Goal: Check status: Verify the current state of an ongoing process or item

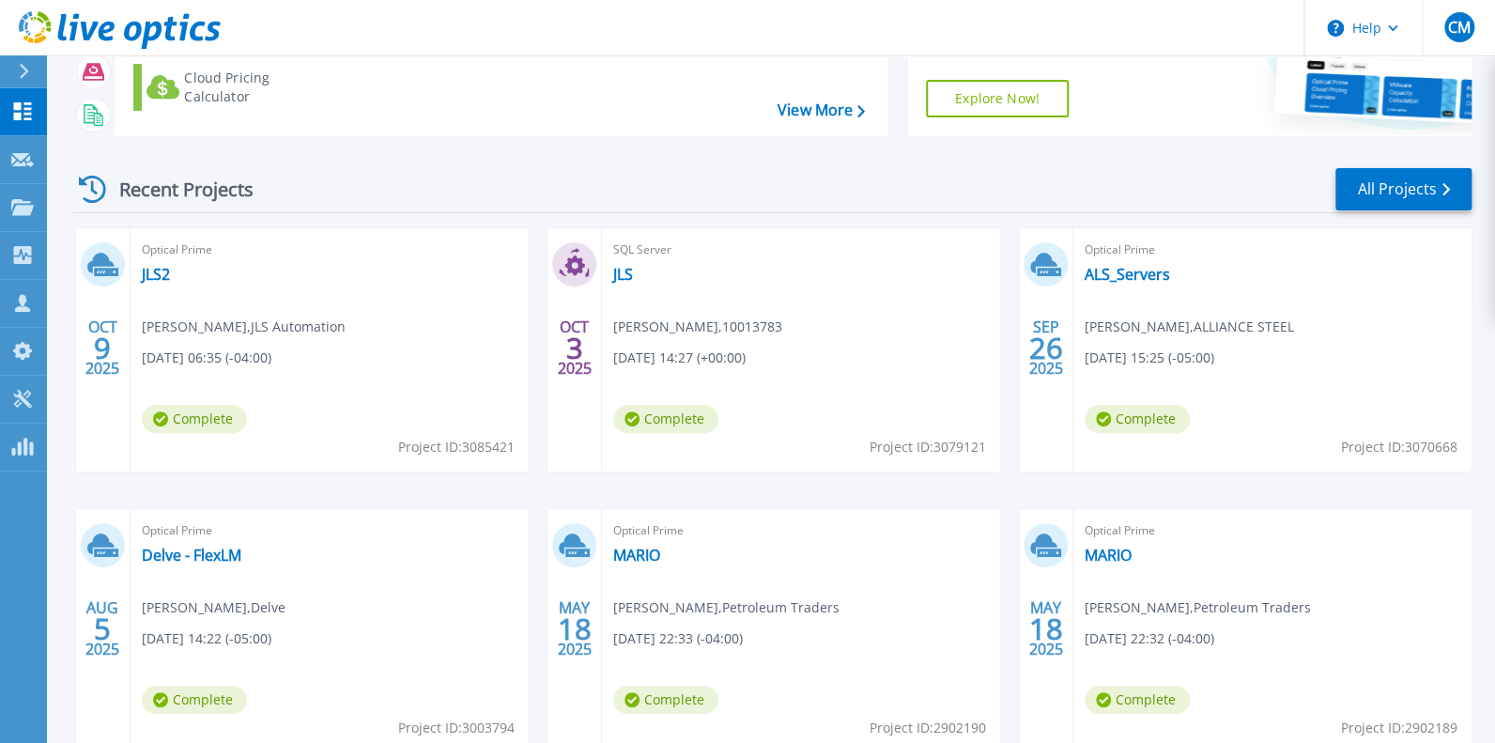
scroll to position [187, 0]
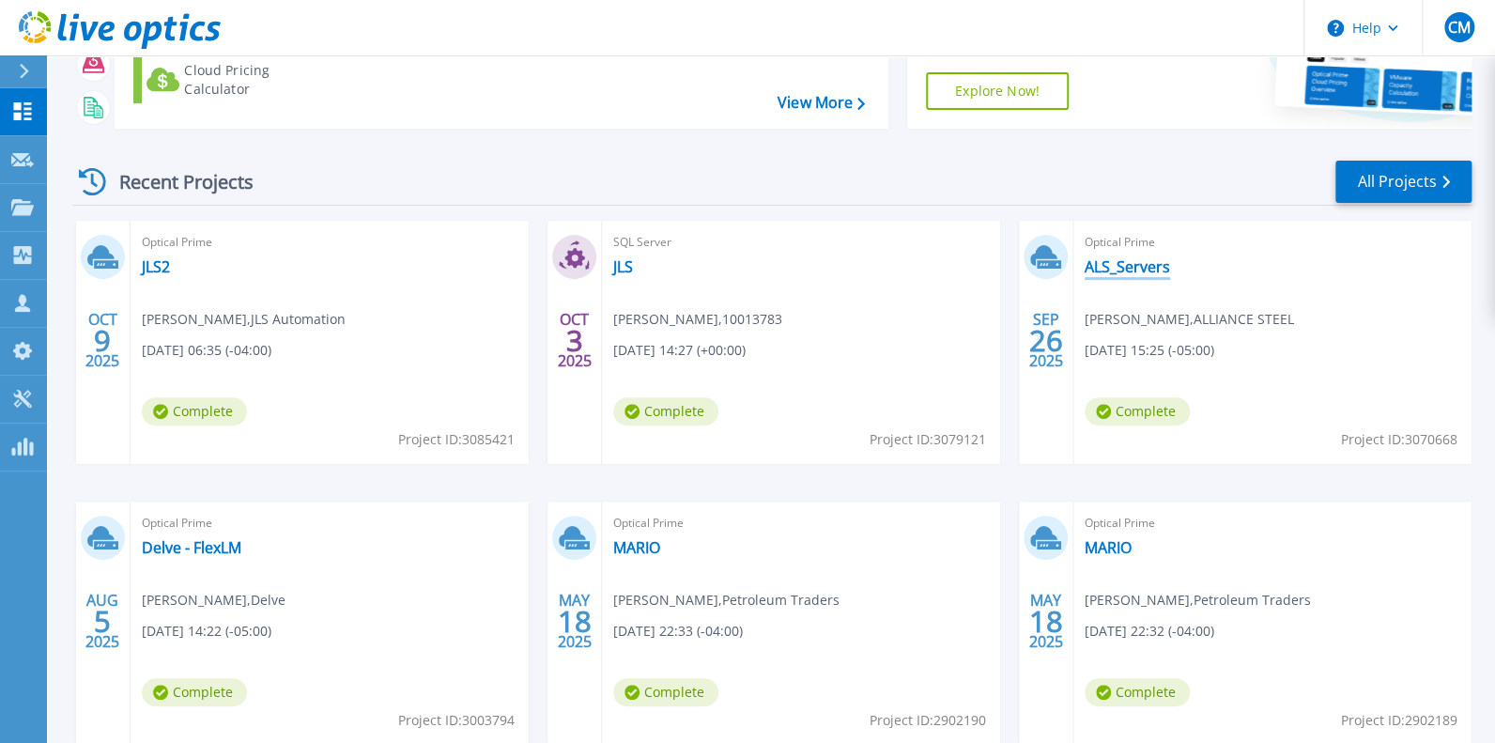
click at [1127, 276] on link "ALS_Servers" at bounding box center [1127, 266] width 85 height 19
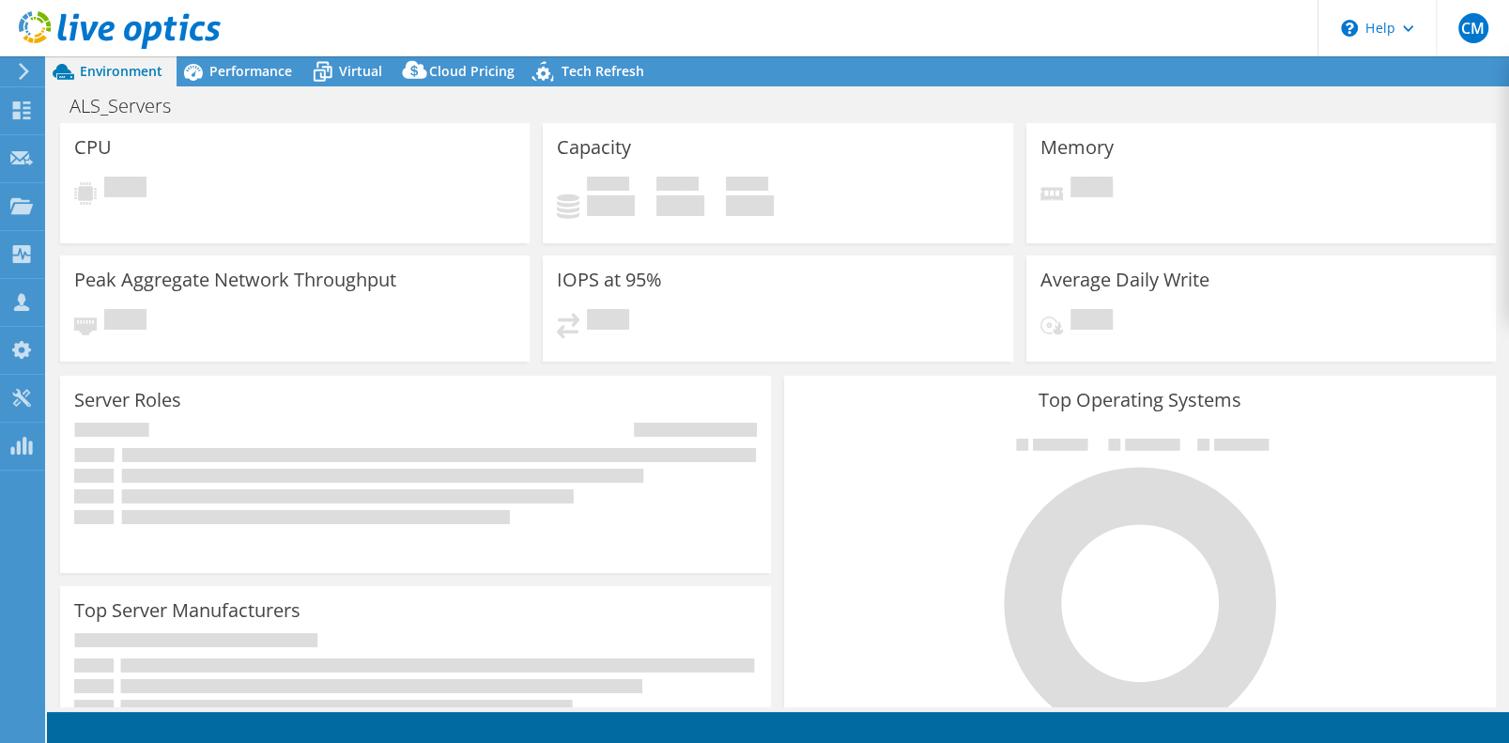
select select "USD"
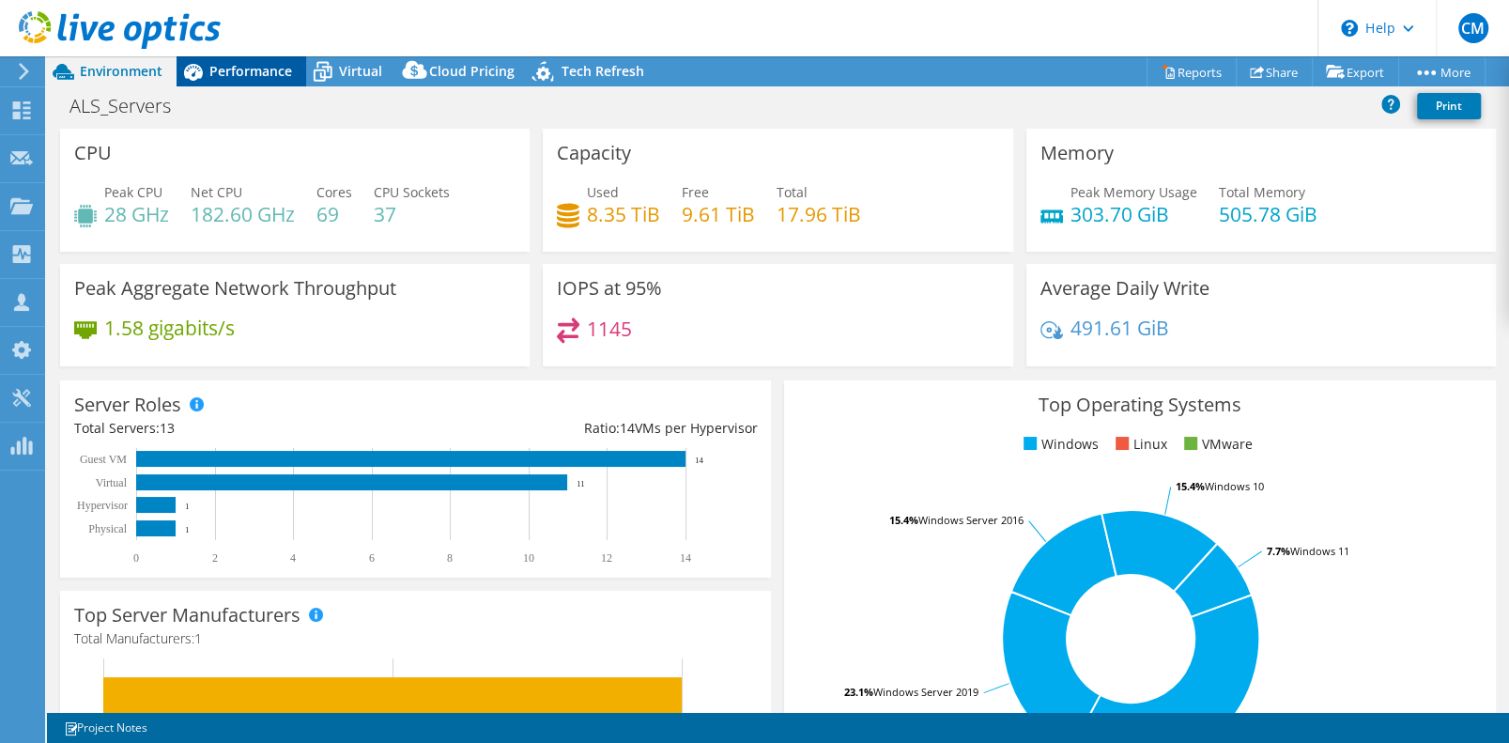
click at [253, 77] on span "Performance" at bounding box center [250, 71] width 83 height 18
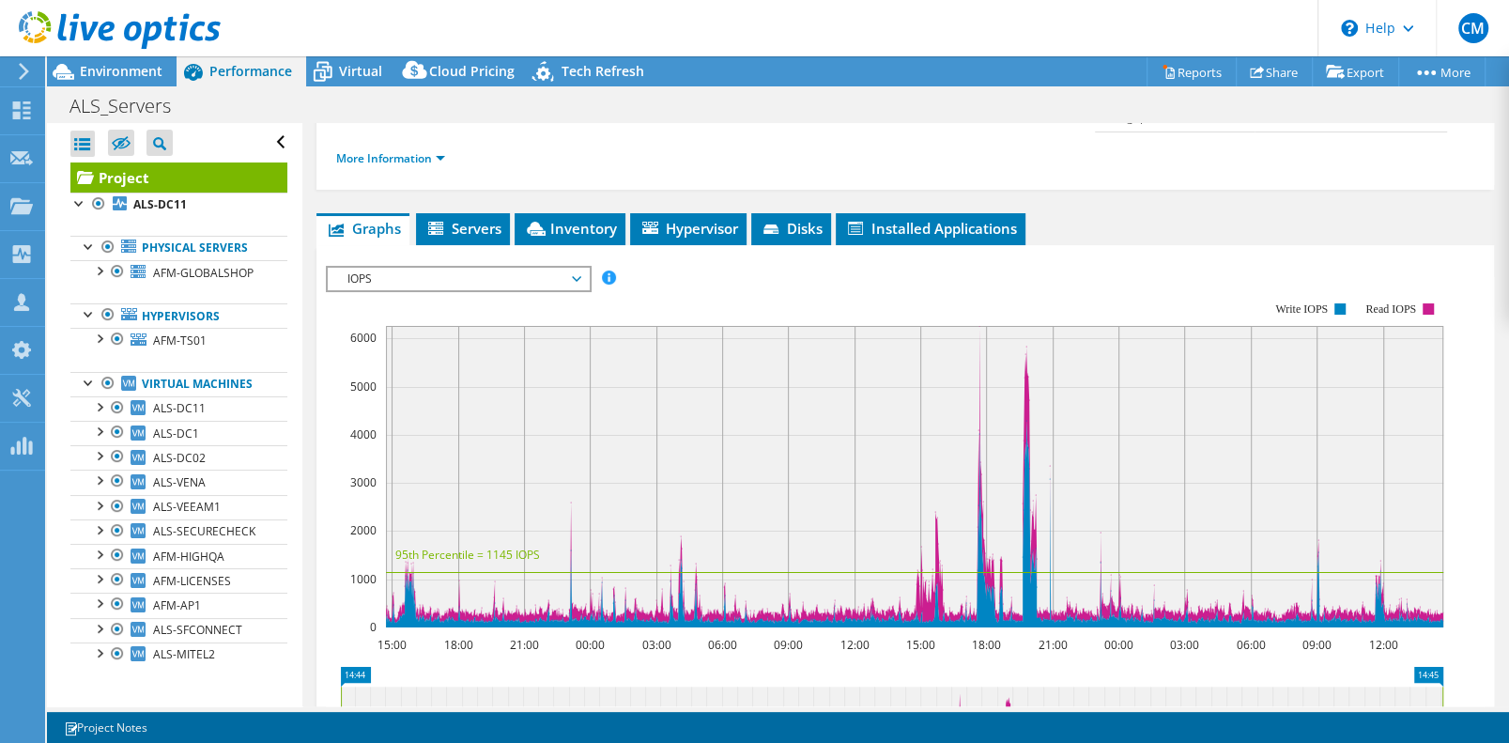
scroll to position [375, 0]
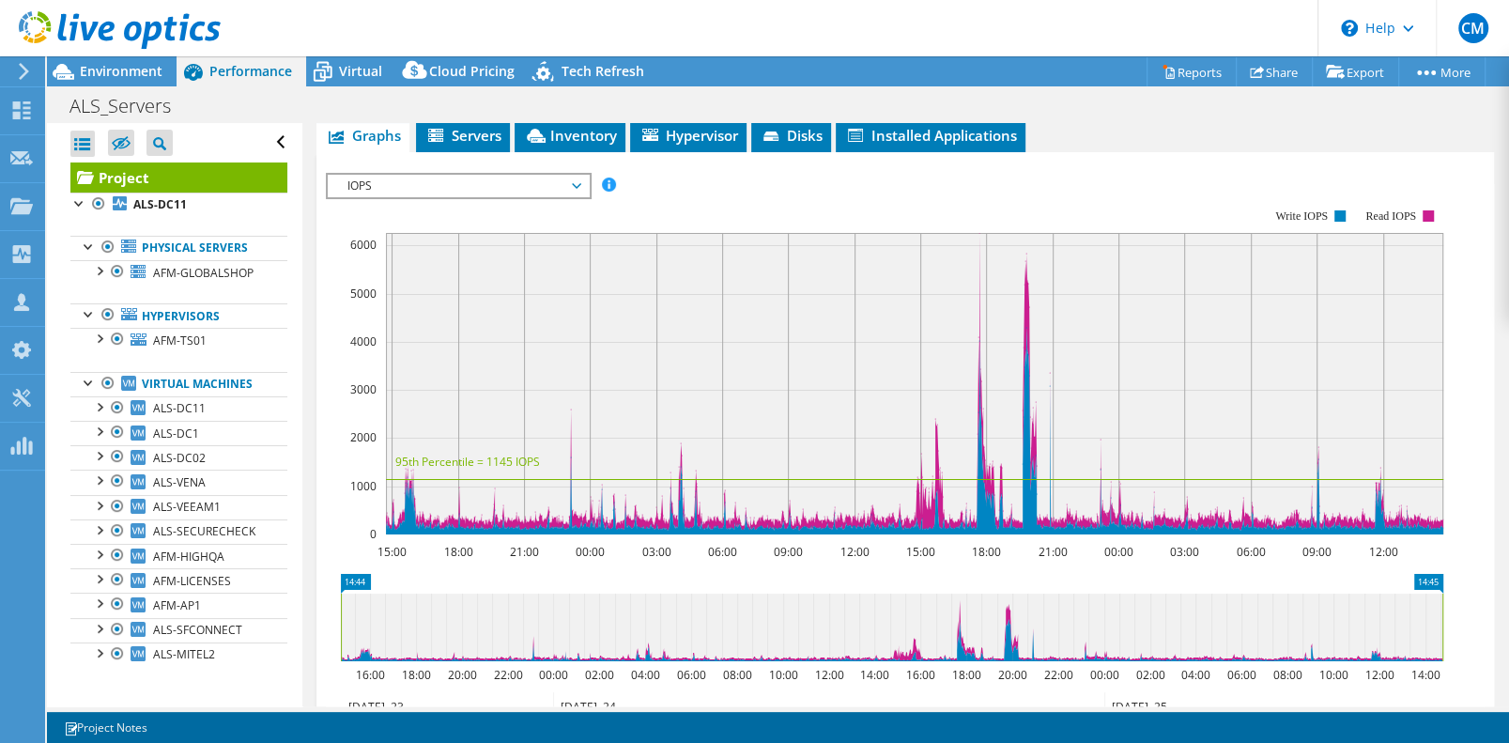
click at [576, 197] on span "IOPS" at bounding box center [457, 186] width 241 height 23
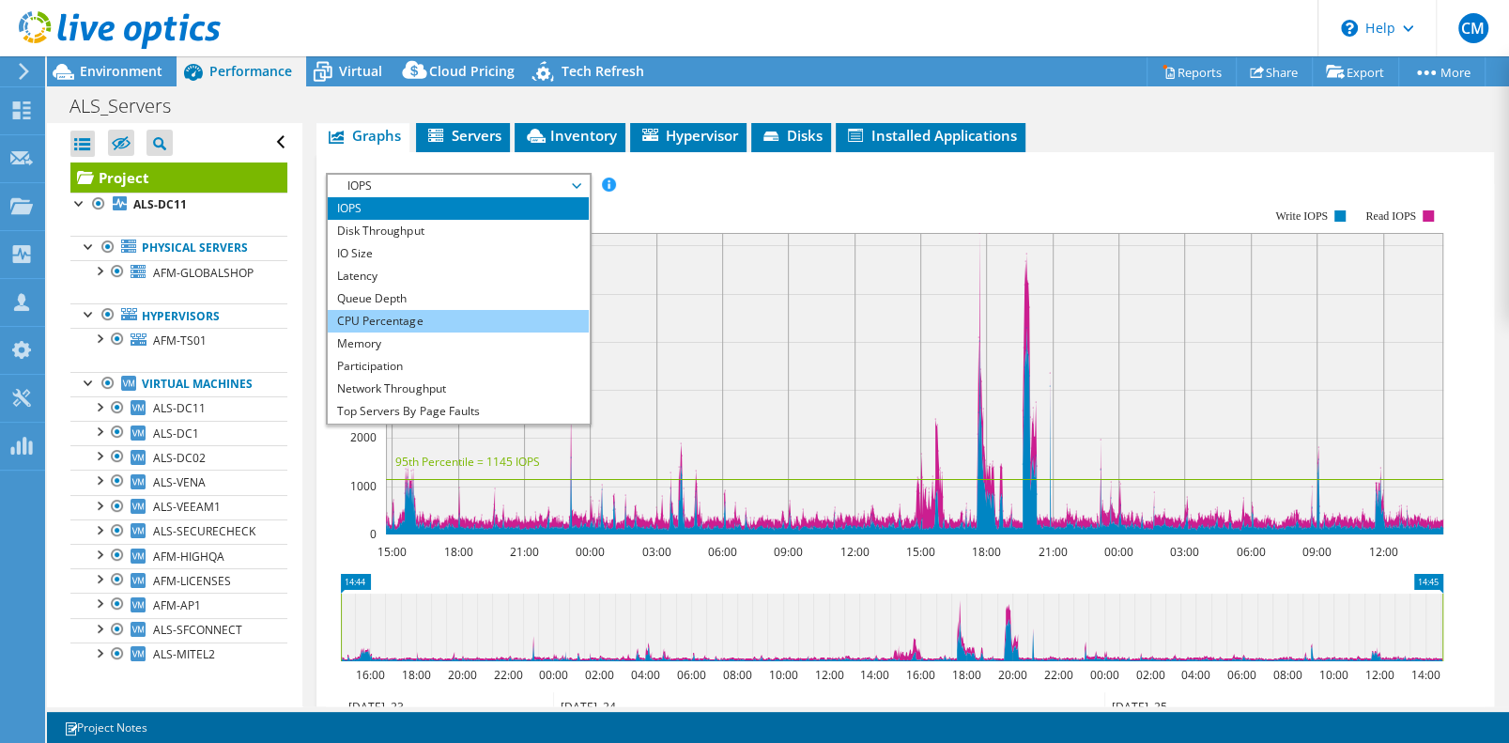
click at [377, 332] on li "CPU Percentage" at bounding box center [458, 321] width 260 height 23
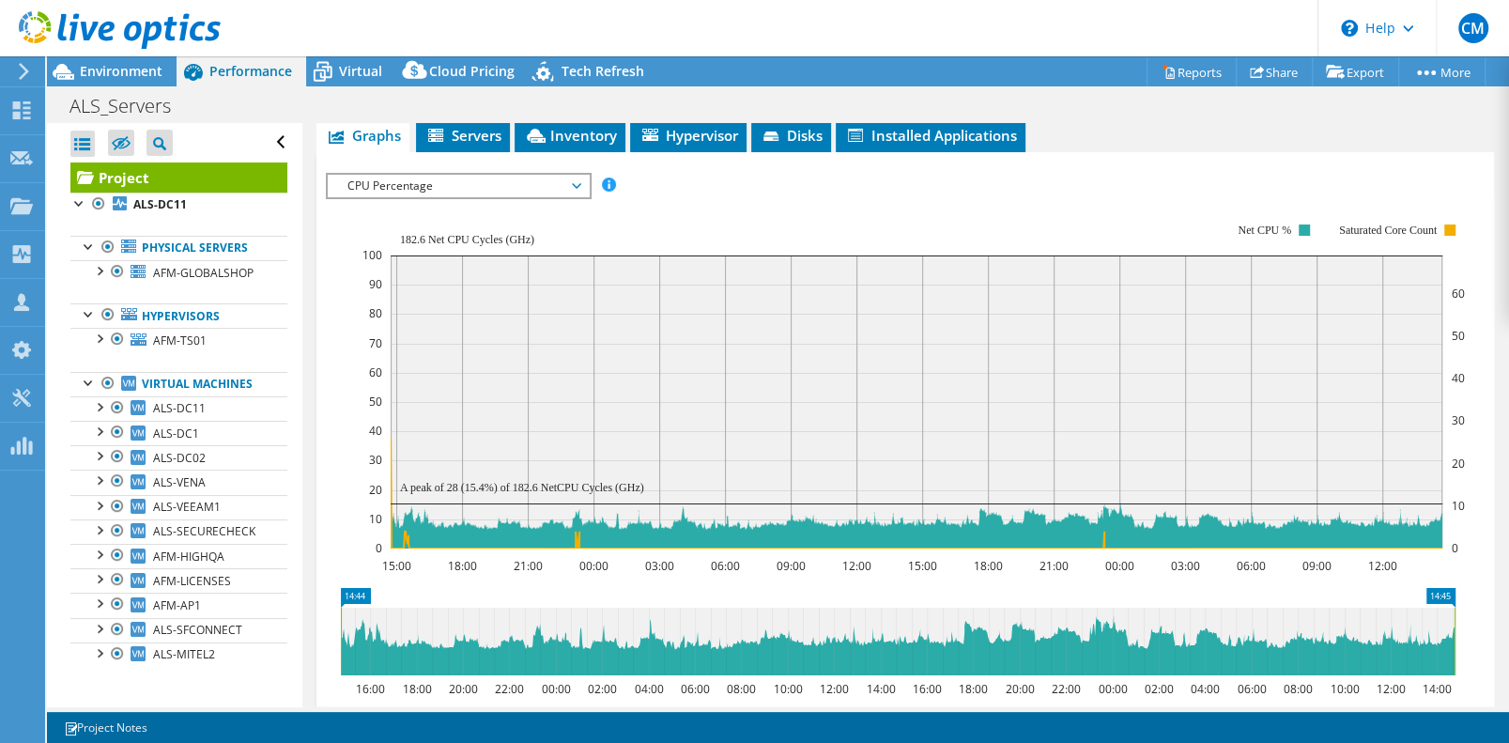
click at [579, 189] on icon at bounding box center [576, 186] width 9 height 6
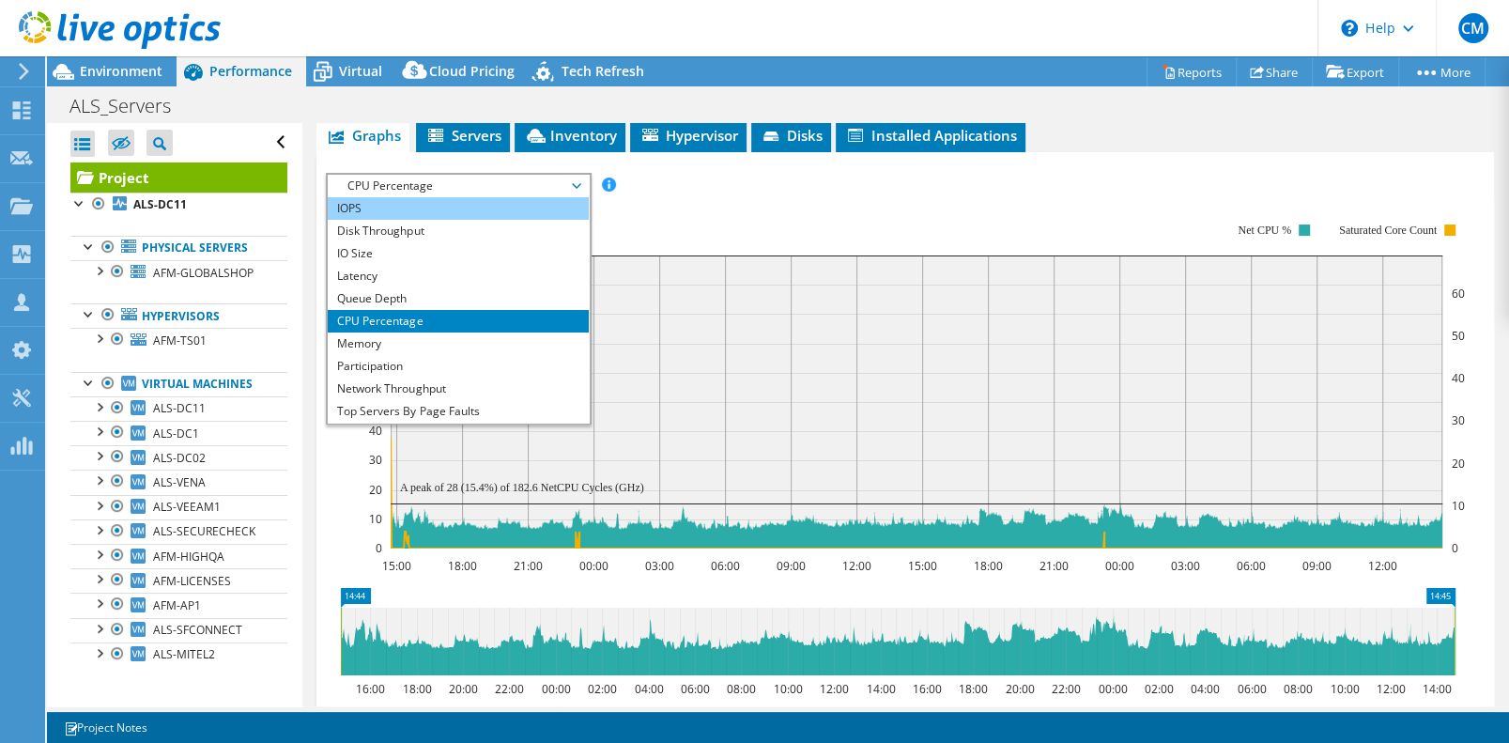
click at [362, 220] on li "IOPS" at bounding box center [458, 208] width 260 height 23
